Goal: Information Seeking & Learning: Learn about a topic

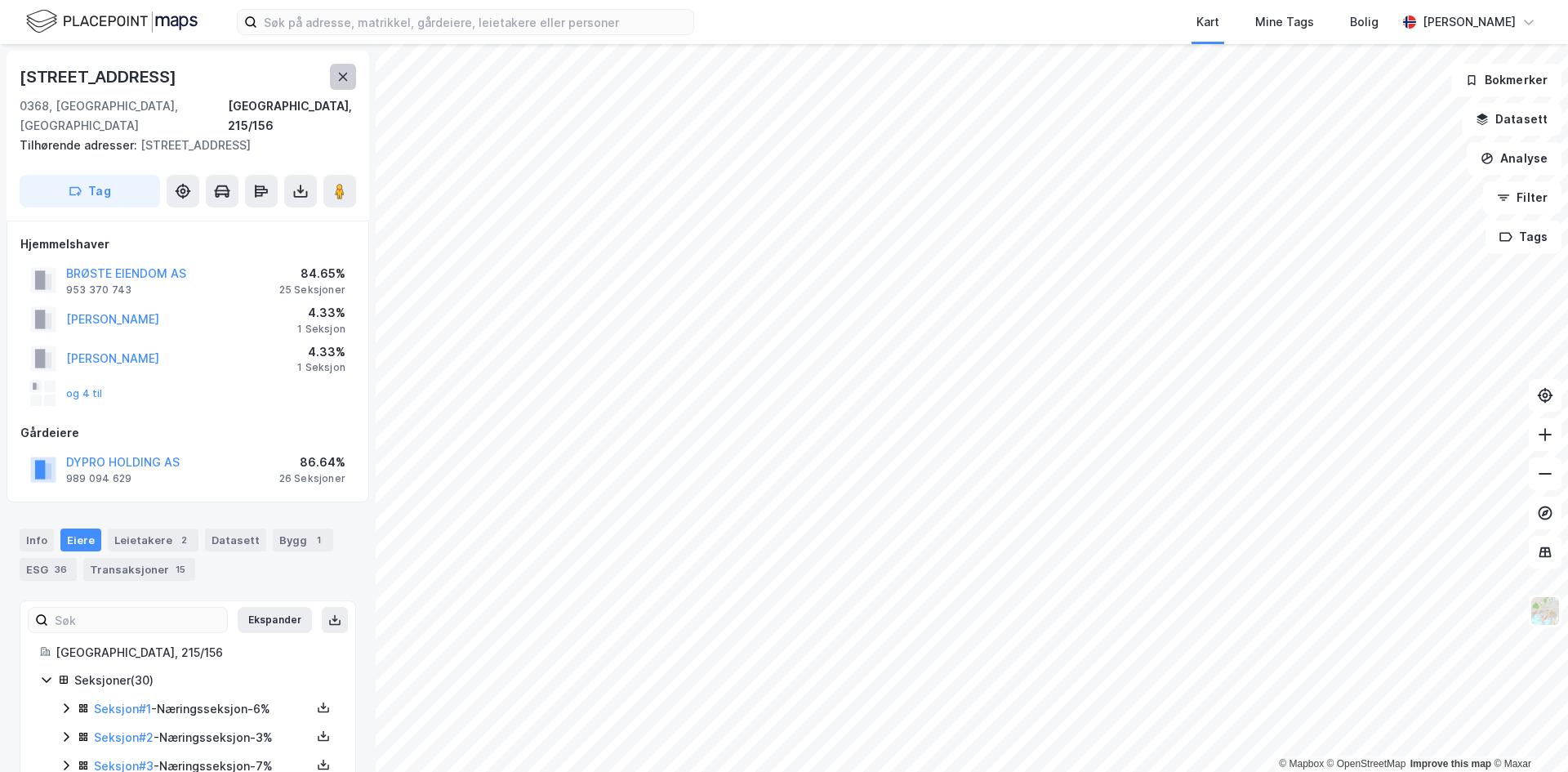
click at [339, 79] on icon at bounding box center [343, 77] width 13 height 13
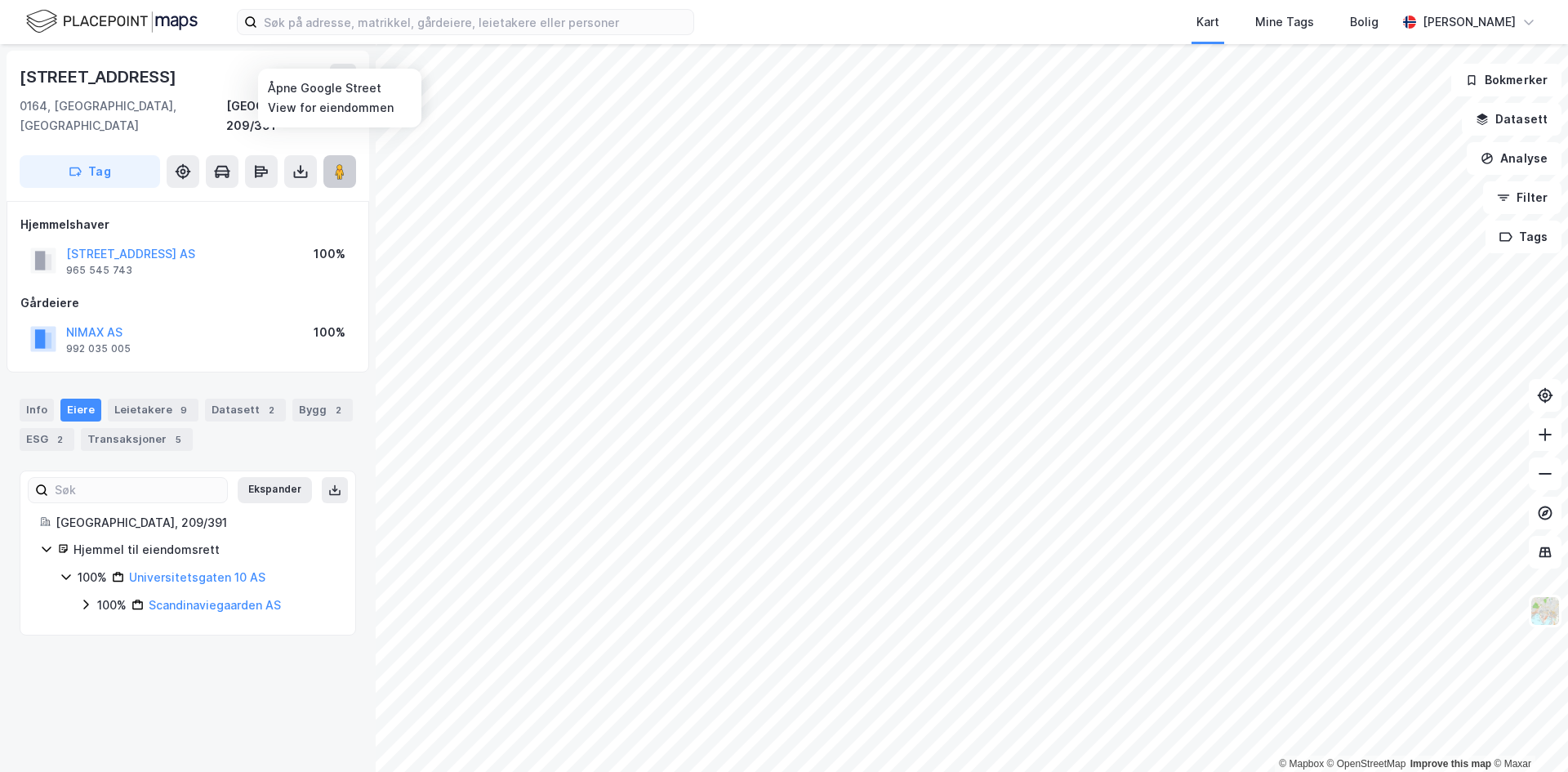
click at [330, 155] on button at bounding box center [339, 172] width 33 height 33
click at [147, 399] on div "Leietakere 9" at bounding box center [152, 410] width 91 height 23
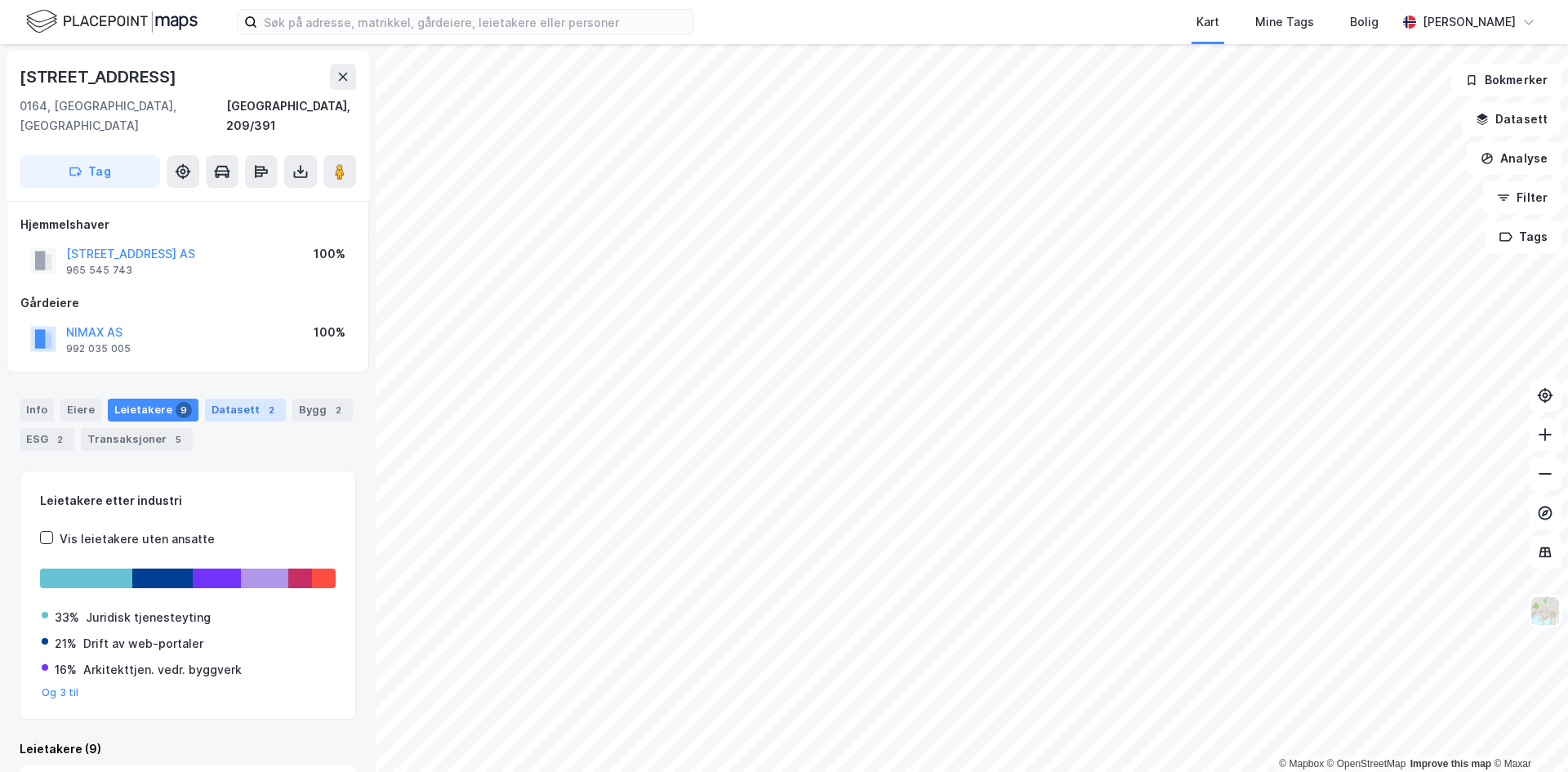
click at [244, 399] on div "Datasett 2" at bounding box center [245, 410] width 81 height 23
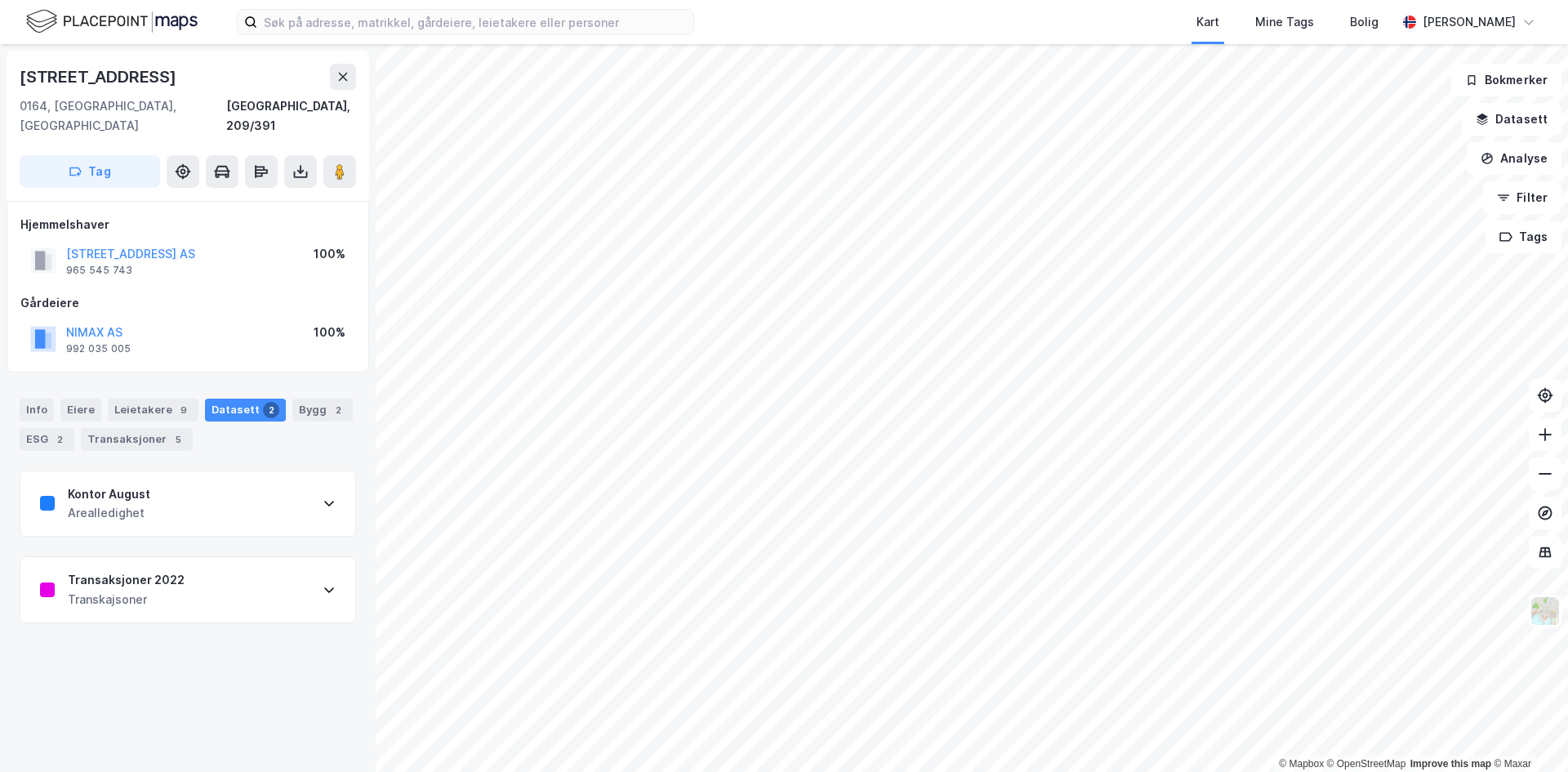
click at [138, 571] on div "Transaksjoner 2022" at bounding box center [127, 580] width 117 height 19
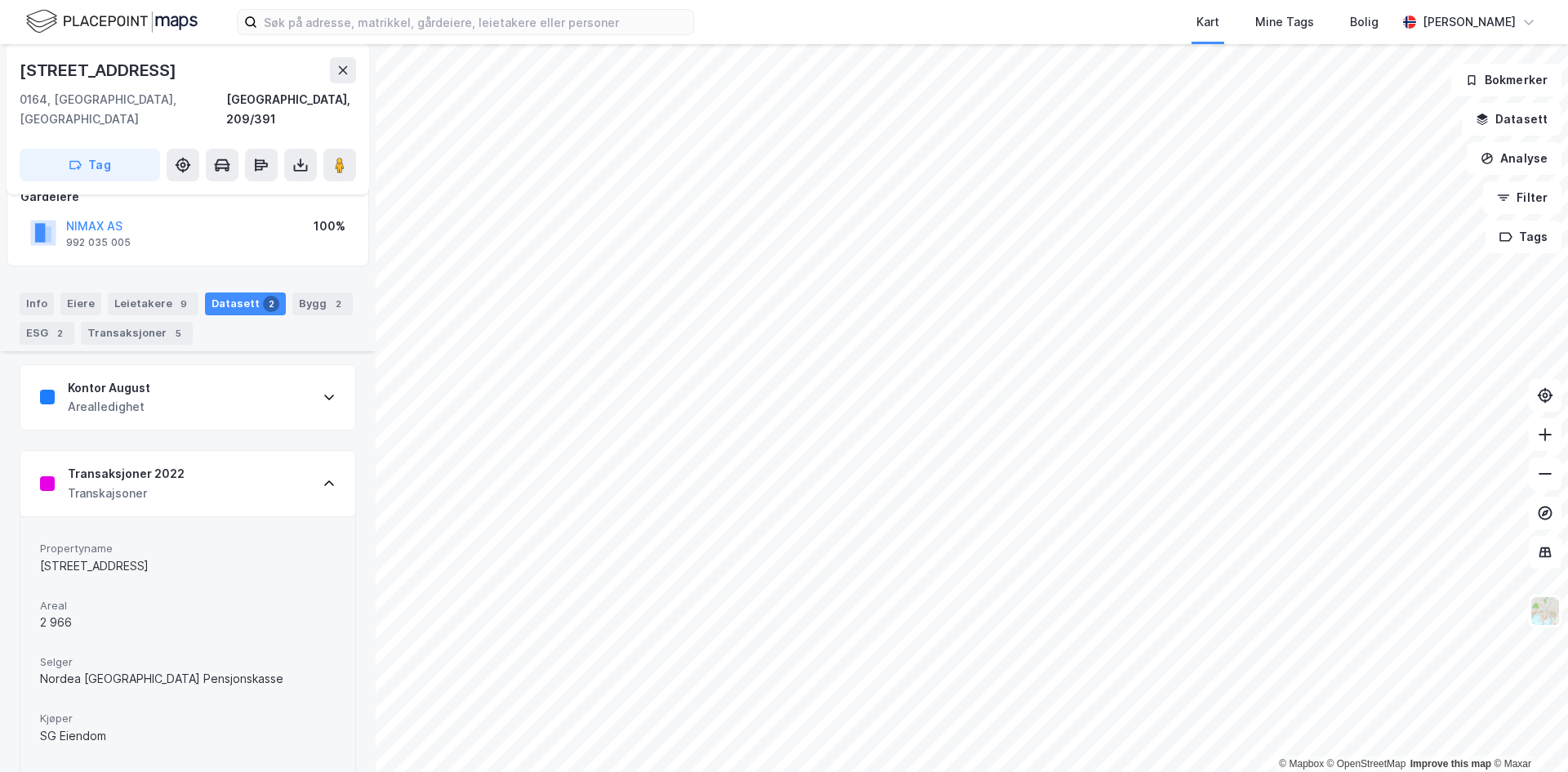
scroll to position [227, 0]
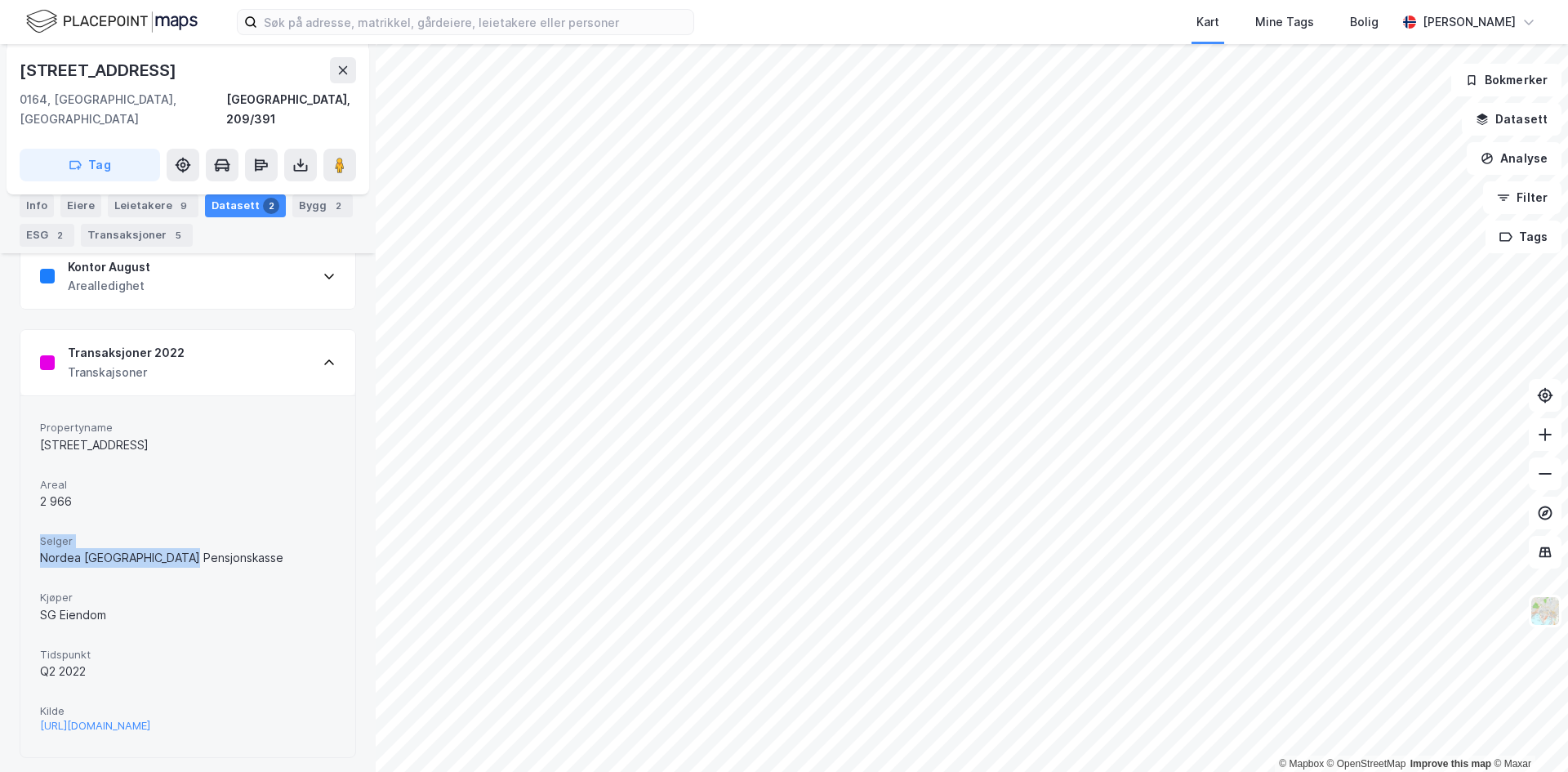
drag, startPoint x: 54, startPoint y: 525, endPoint x: 187, endPoint y: 537, distance: 133.5
click at [187, 537] on div "Propertyname Universitetsgata 10 Areal 2 966 Selger Nordea [GEOGRAPHIC_DATA] Pe…" at bounding box center [187, 575] width 334 height 362
click at [187, 549] on div "Nordea [GEOGRAPHIC_DATA] Pensjonskasse" at bounding box center [188, 558] width 295 height 19
drag, startPoint x: 37, startPoint y: 518, endPoint x: 138, endPoint y: 603, distance: 132.0
click at [138, 603] on div "Propertyname Universitetsgata 10 Areal 2 966 Selger Nordea [GEOGRAPHIC_DATA] Pe…" at bounding box center [187, 575] width 334 height 362
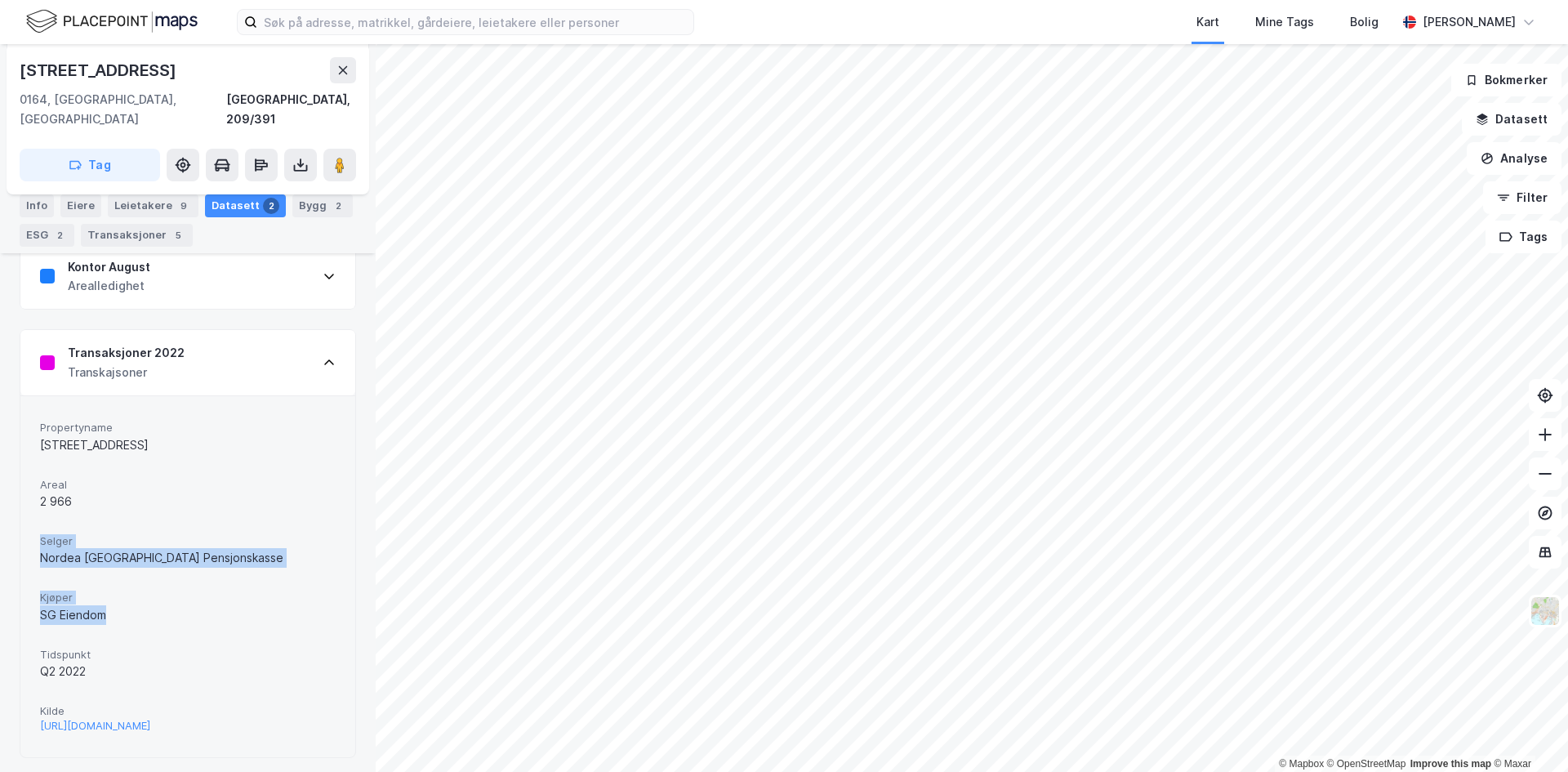
click at [138, 605] on div "SG Eiendom" at bounding box center [188, 615] width 295 height 19
click at [149, 719] on div "[URL][DOMAIN_NAME]" at bounding box center [95, 726] width 110 height 13
click at [345, 72] on icon at bounding box center [343, 70] width 9 height 9
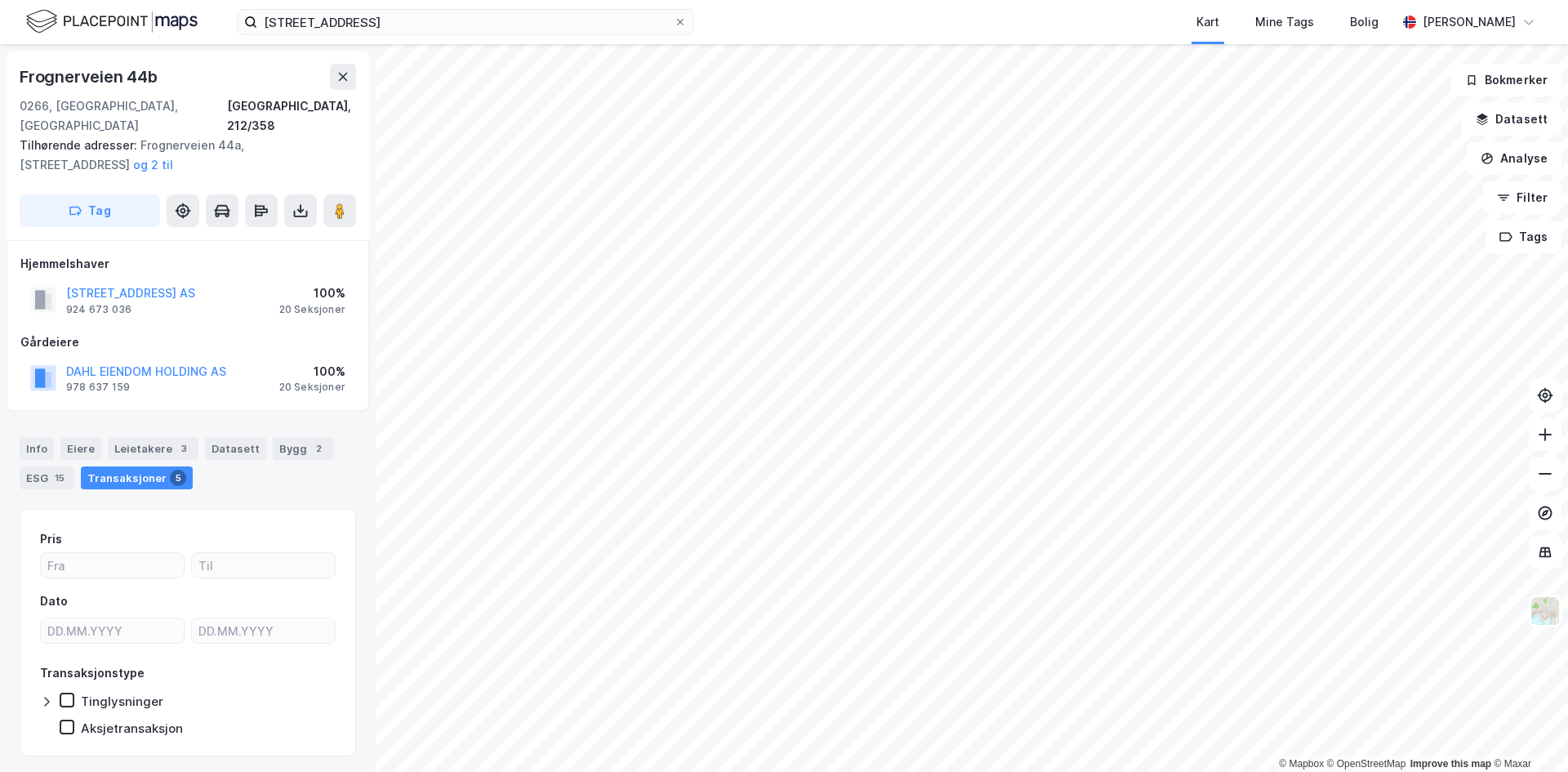
scroll to position [2, 0]
